Goal: Task Accomplishment & Management: Use online tool/utility

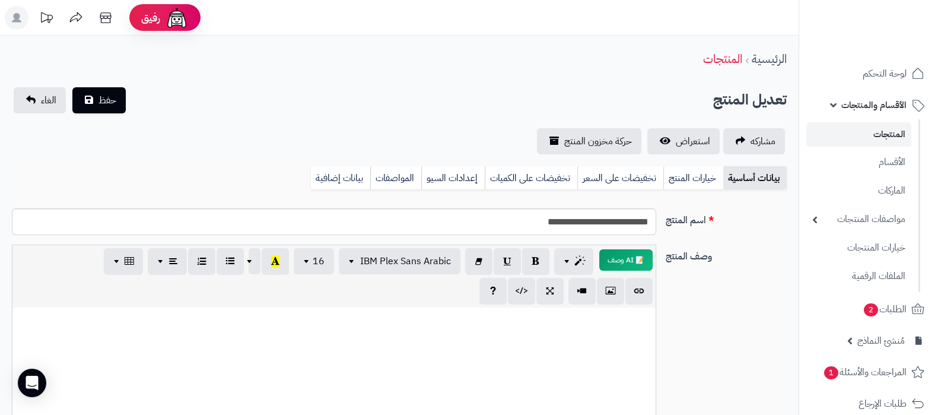
click at [865, 144] on link "المنتجات" at bounding box center [858, 134] width 105 height 24
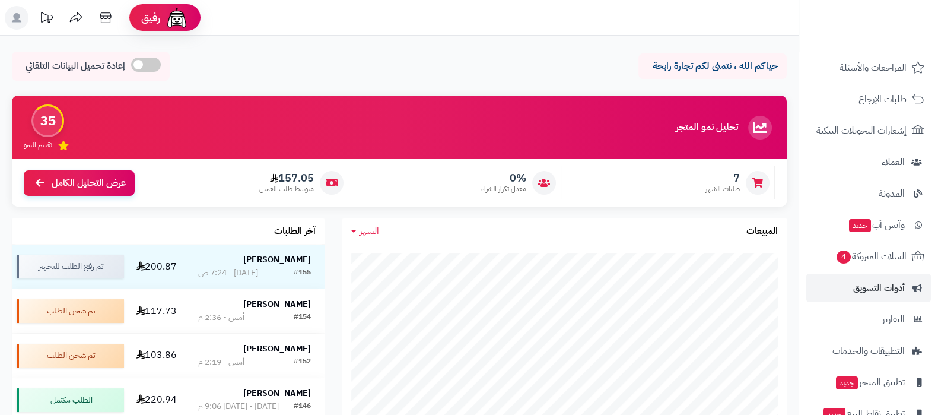
scroll to position [160, 0]
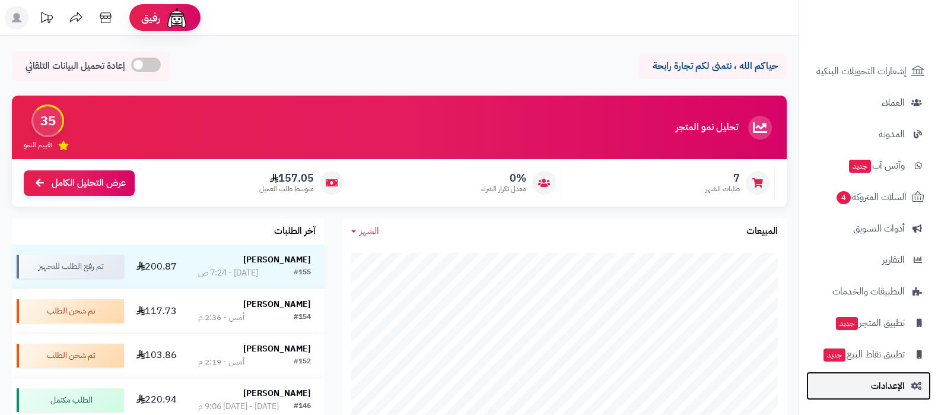
click at [876, 382] on span "الإعدادات" at bounding box center [888, 385] width 34 height 17
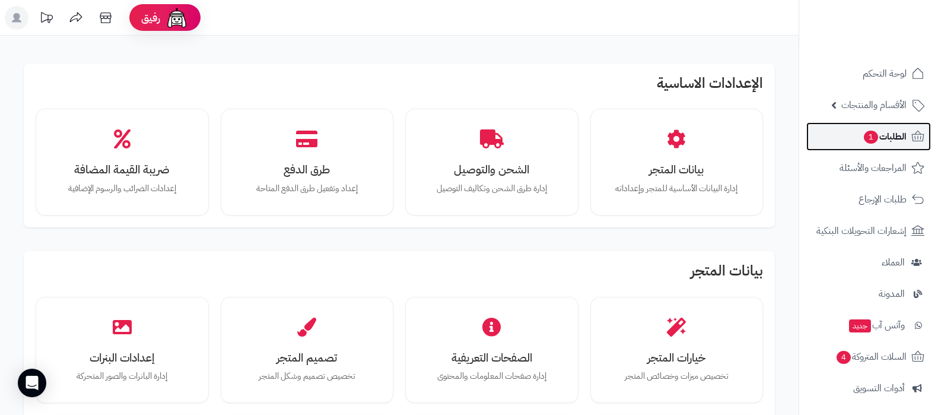
click at [881, 146] on link "الطلبات 1" at bounding box center [868, 136] width 125 height 28
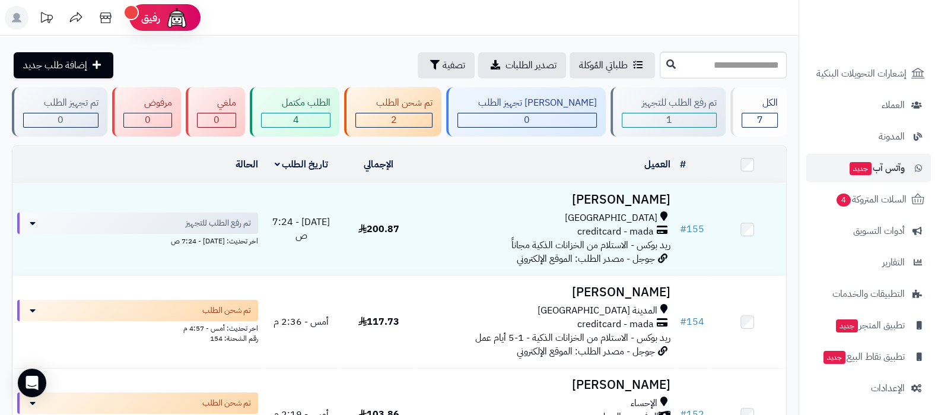
scroll to position [160, 0]
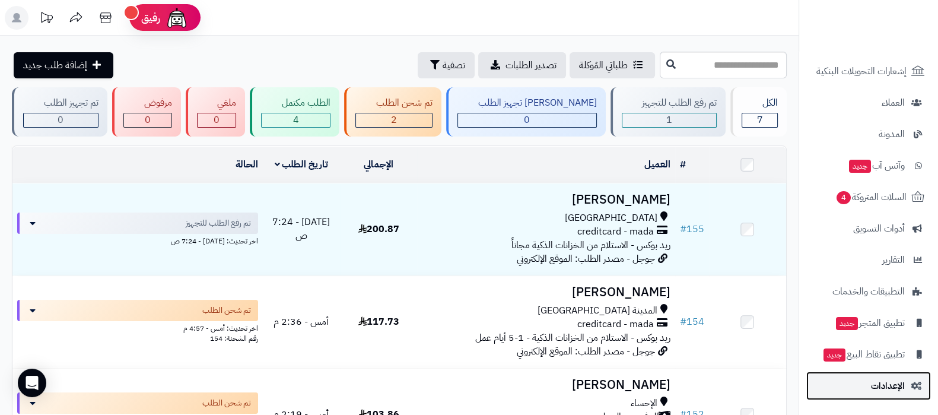
click at [872, 389] on span "الإعدادات" at bounding box center [888, 385] width 34 height 17
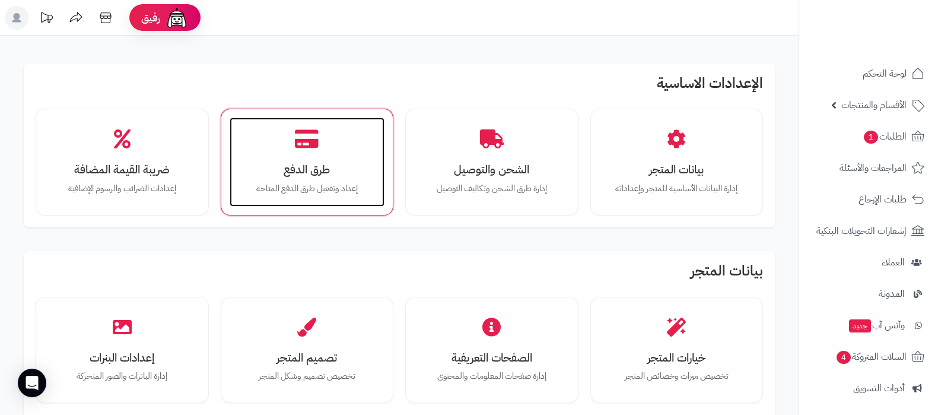
click at [275, 153] on div "طرق الدفع إعداد وتفعيل طرق الدفع المتاحة" at bounding box center [307, 161] width 155 height 89
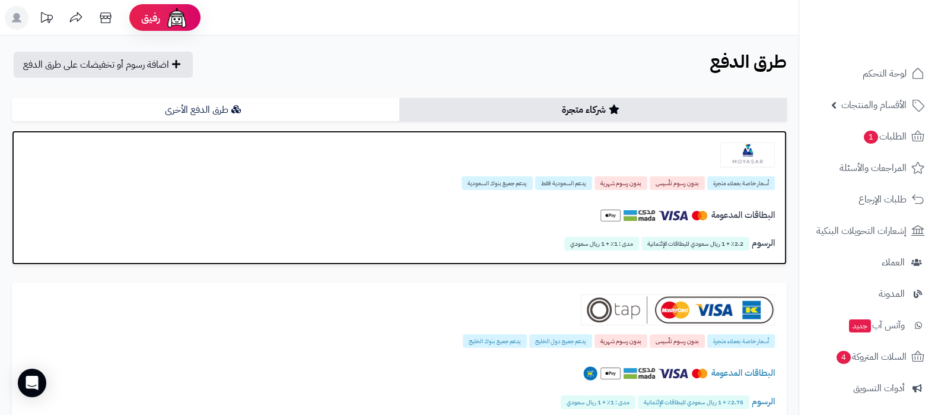
click at [759, 161] on img at bounding box center [747, 154] width 55 height 25
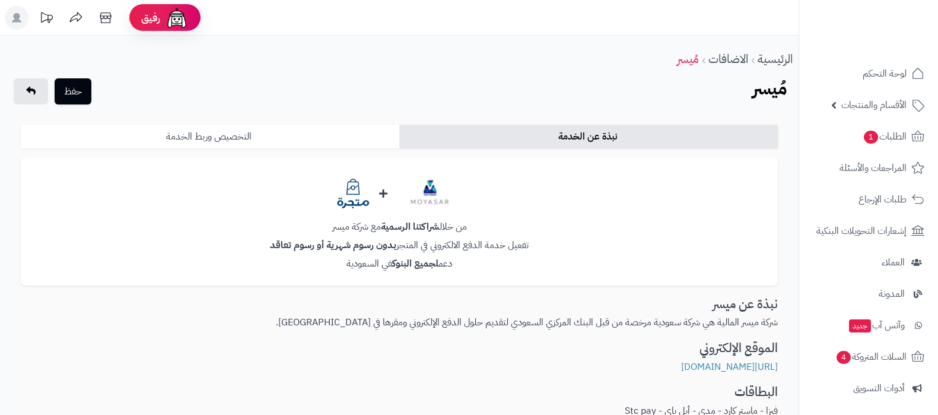
click at [225, 137] on link "التخصيص وربط الخدمة" at bounding box center [210, 137] width 379 height 24
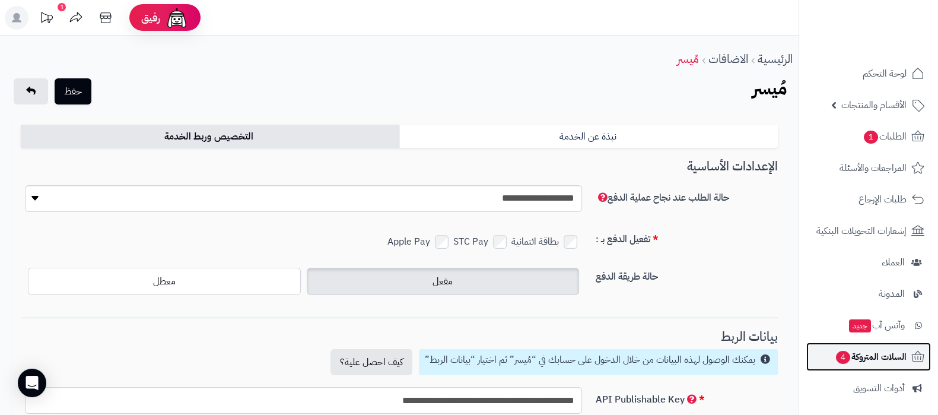
click at [849, 347] on link "السلات المتروكة 4" at bounding box center [868, 356] width 125 height 28
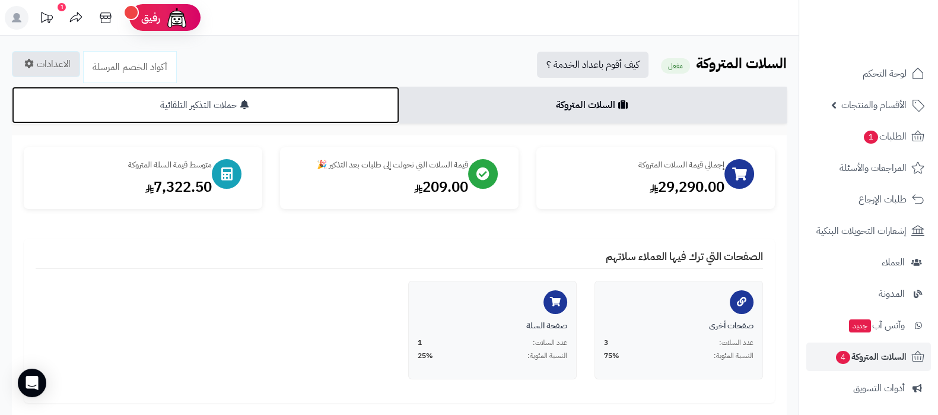
click at [302, 109] on link "حملات التذكير التلقائية" at bounding box center [205, 105] width 387 height 37
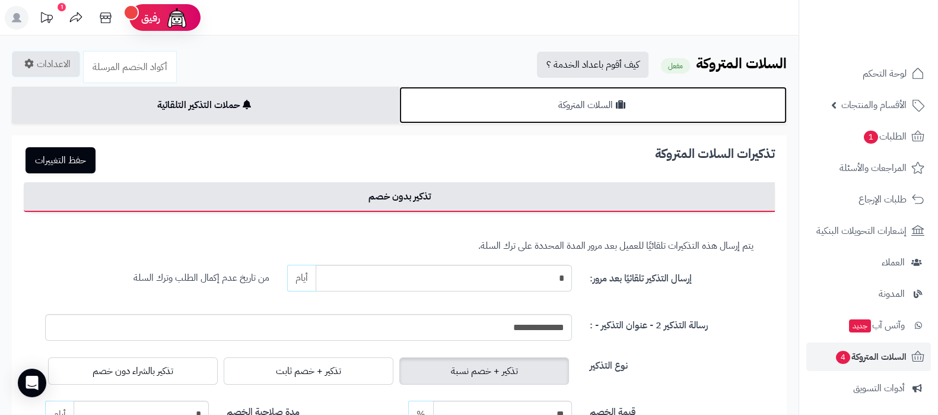
click at [508, 111] on link "السلات المتروكة" at bounding box center [592, 105] width 387 height 37
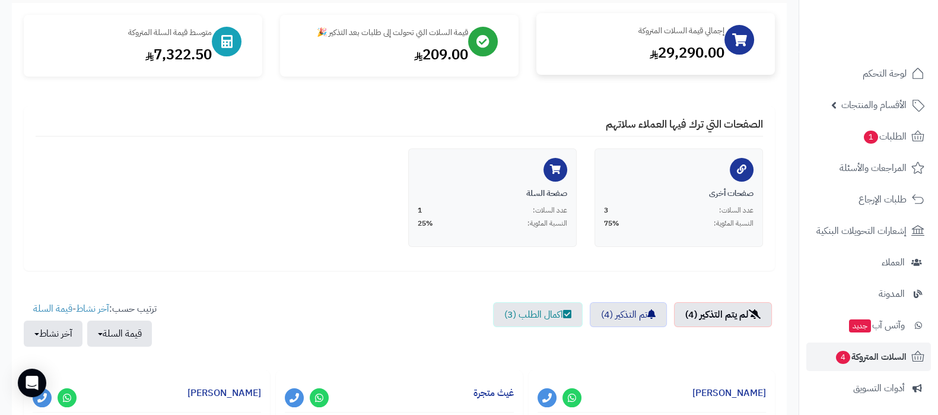
scroll to position [222, 0]
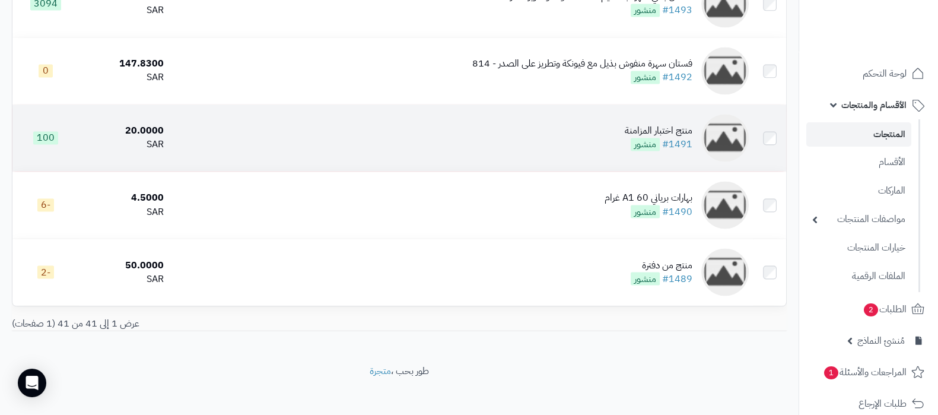
scroll to position [2600, 0]
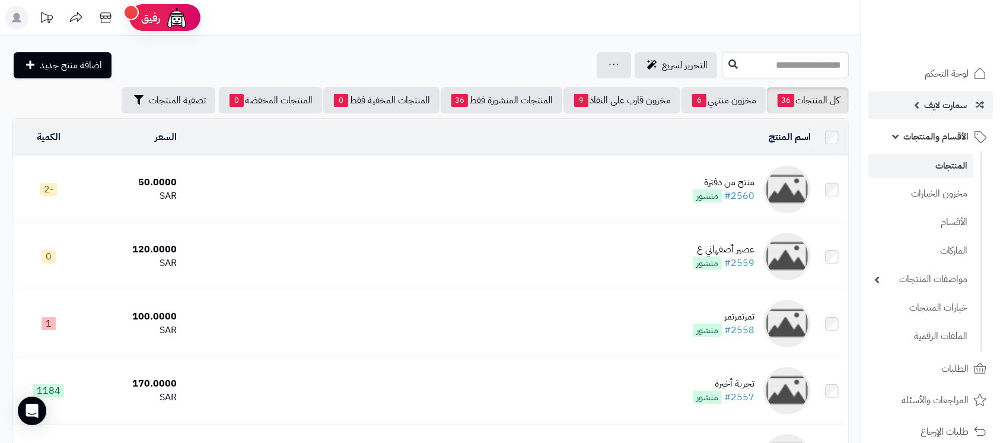
click at [928, 107] on span "سمارت لايف" at bounding box center [945, 105] width 43 height 17
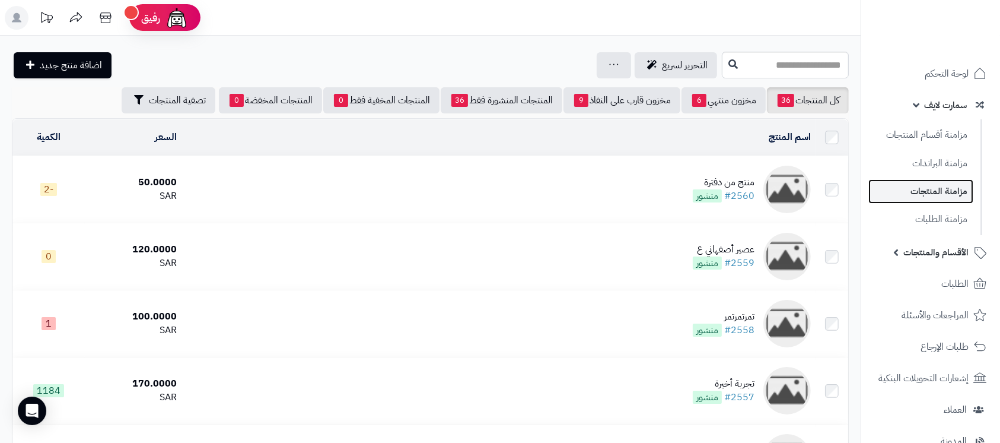
click at [921, 189] on link "مزامنة المنتجات" at bounding box center [921, 191] width 105 height 24
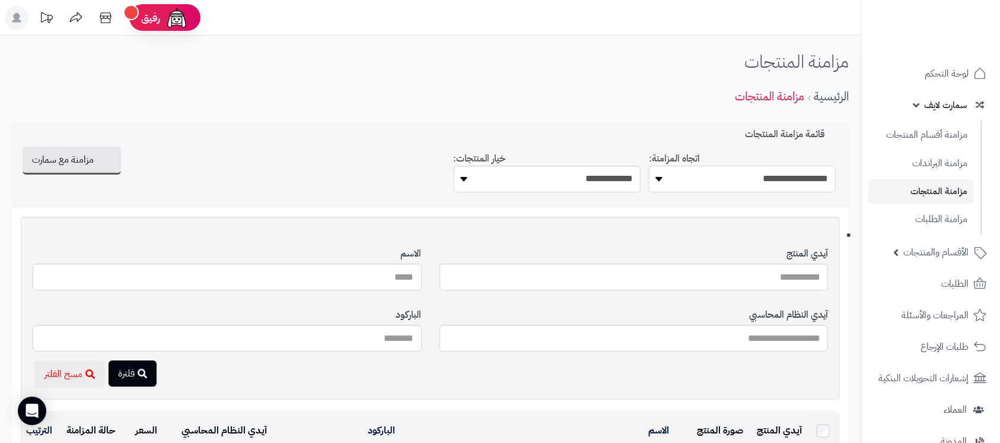
click at [739, 177] on select "**********" at bounding box center [742, 179] width 187 height 27
select select "*********"
click at [649, 166] on select "**********" at bounding box center [742, 179] width 187 height 27
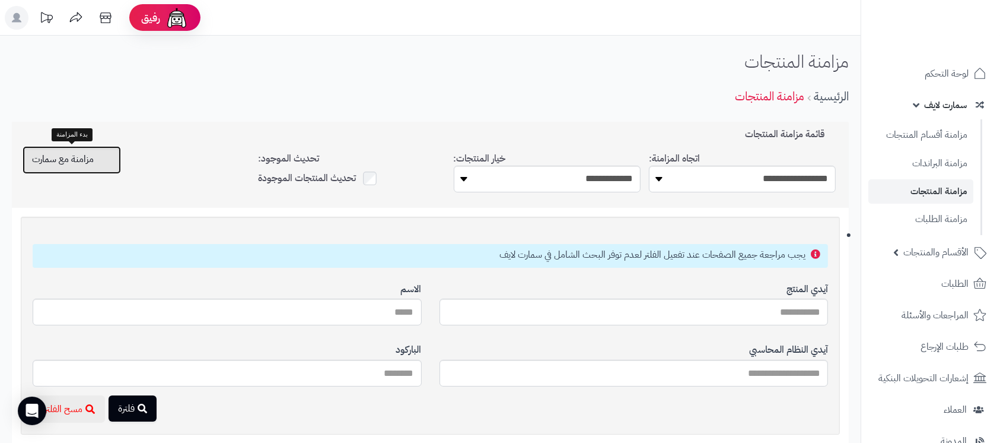
click at [66, 159] on span "مزامنة مع سمارت" at bounding box center [63, 159] width 62 height 14
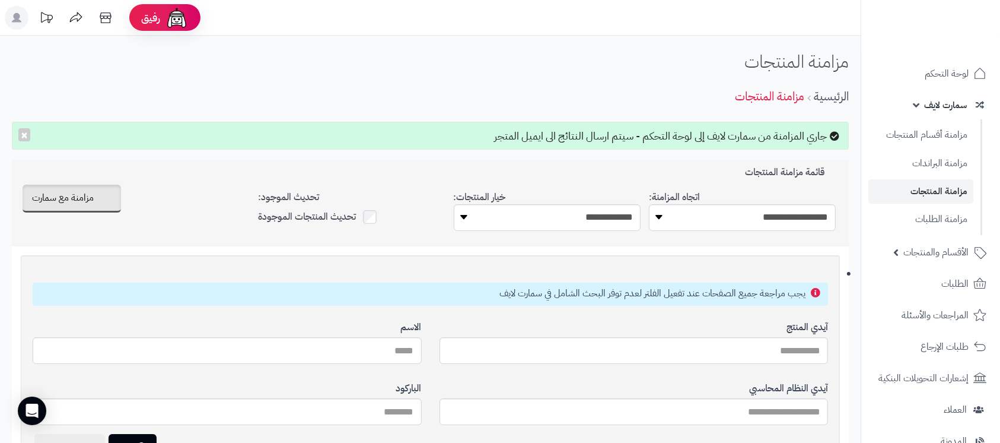
click at [952, 101] on span "سمارت لايف" at bounding box center [945, 105] width 43 height 17
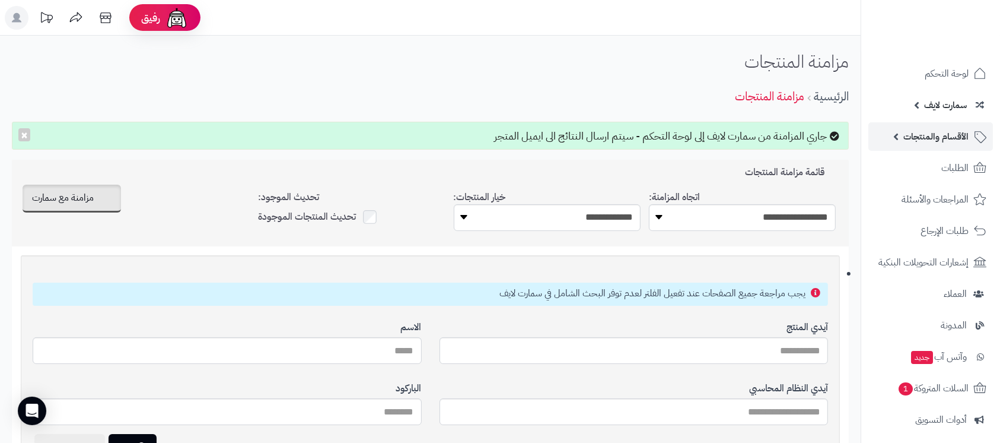
click at [924, 146] on link "الأقسام والمنتجات" at bounding box center [931, 136] width 125 height 28
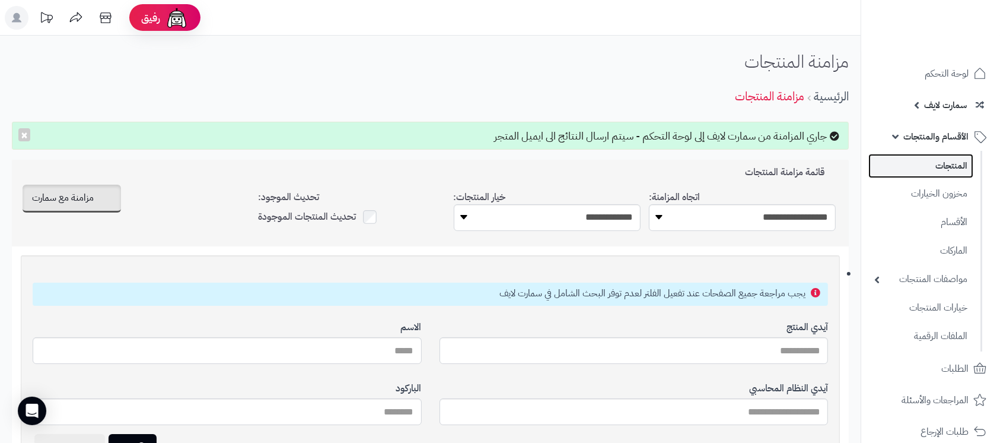
click at [933, 168] on link "المنتجات" at bounding box center [921, 166] width 105 height 24
